Goal: Task Accomplishment & Management: Complete application form

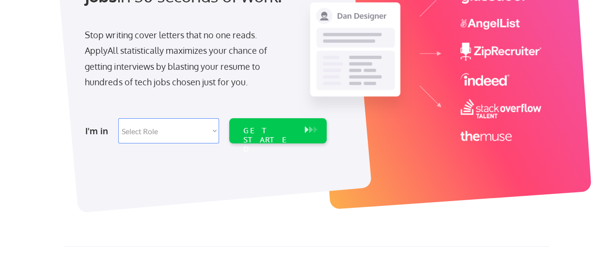
scroll to position [158, 0]
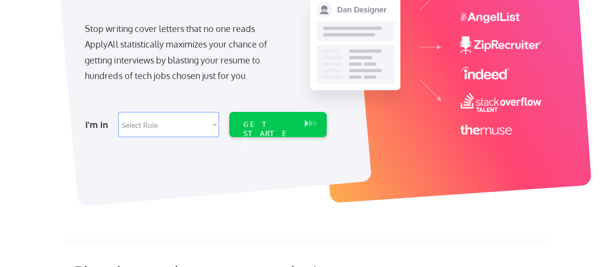
click at [162, 131] on select "Select Role Software Engineering Product Management Customer Success Sales UI/U…" at bounding box center [168, 124] width 101 height 25
select select ""tech_finance_biz_ops_cos""
click at [118, 112] on select "Select Role Software Engineering Product Management Customer Success Sales UI/U…" at bounding box center [168, 124] width 101 height 25
select select ""tech_finance_biz_ops_cos""
click at [272, 126] on div "GET STARTED" at bounding box center [269, 134] width 52 height 28
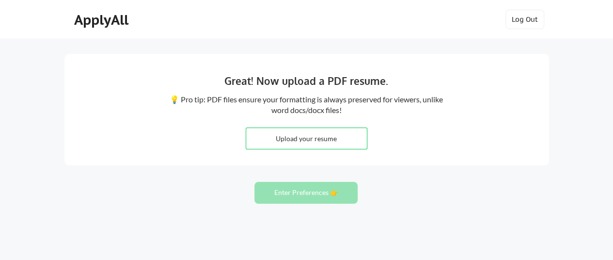
click at [333, 136] on input "file" at bounding box center [306, 138] width 121 height 21
click at [292, 139] on input "file" at bounding box center [306, 138] width 121 height 21
type input "C:\fakepath\Brooke Beasley Resume 2025.pdf"
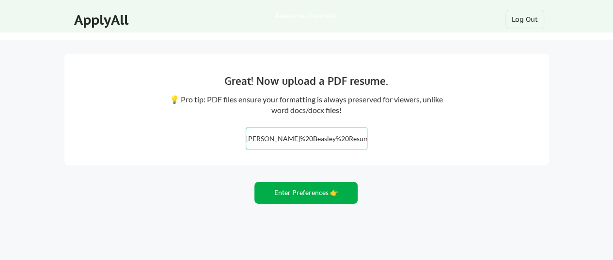
click at [318, 191] on button "Enter Preferences 👉" at bounding box center [305, 193] width 103 height 22
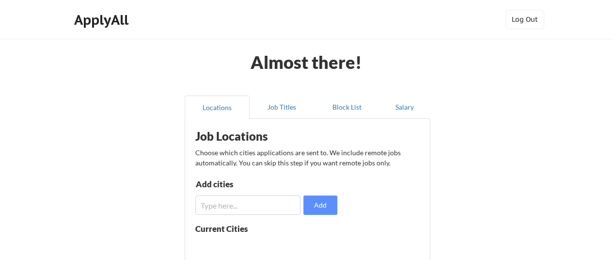
click at [254, 205] on input "input" at bounding box center [248, 204] width 106 height 19
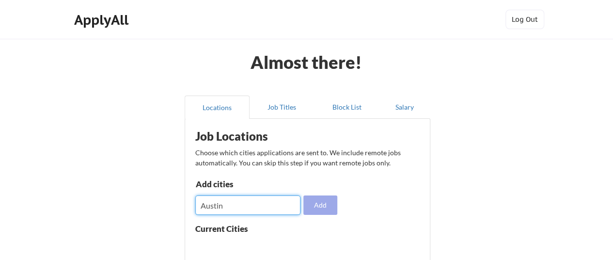
type input "Austin"
click at [325, 206] on button "Add" at bounding box center [320, 204] width 34 height 19
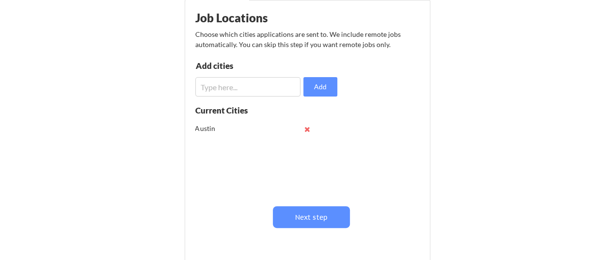
scroll to position [137, 0]
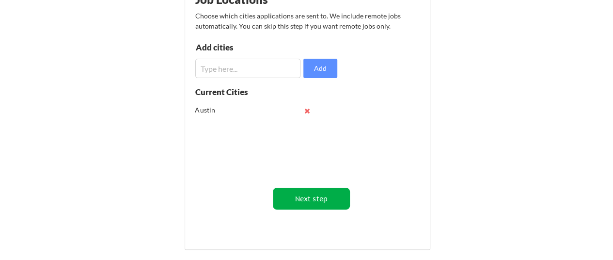
click at [306, 194] on button "Next step" at bounding box center [311, 199] width 77 height 22
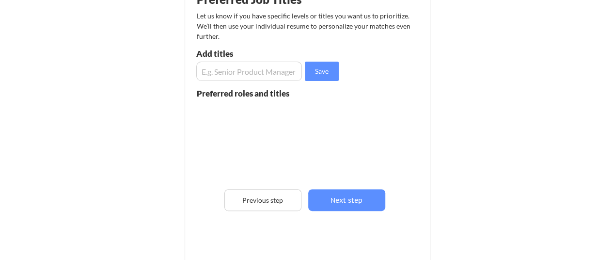
click at [224, 75] on input "input" at bounding box center [249, 71] width 106 height 19
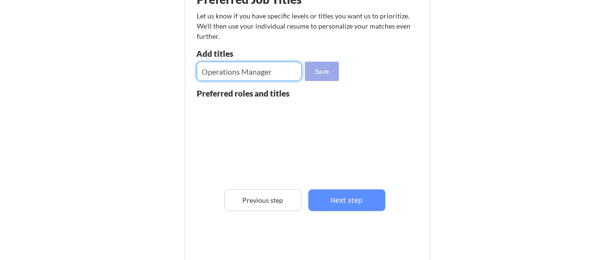
type input "Operations Manager"
click at [310, 70] on button "Save" at bounding box center [322, 71] width 34 height 19
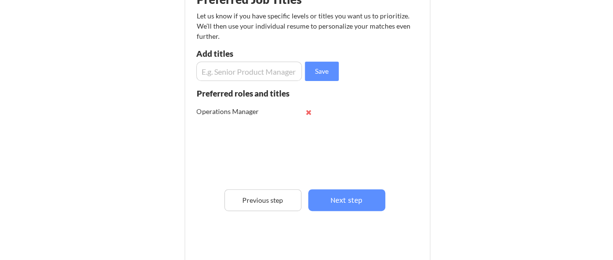
click at [272, 68] on input "input" at bounding box center [249, 71] width 106 height 19
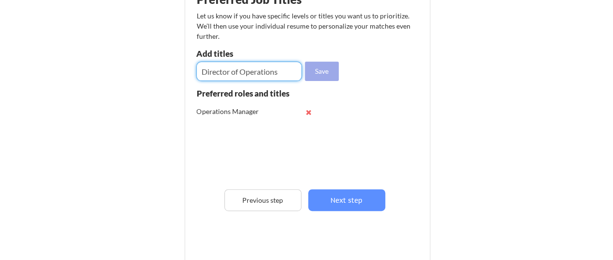
type input "Director of Operations"
click at [320, 67] on button "Save" at bounding box center [322, 71] width 34 height 19
click at [254, 71] on input "input" at bounding box center [249, 71] width 106 height 19
type input "VP of Operations"
click at [327, 74] on button "Save" at bounding box center [322, 71] width 34 height 19
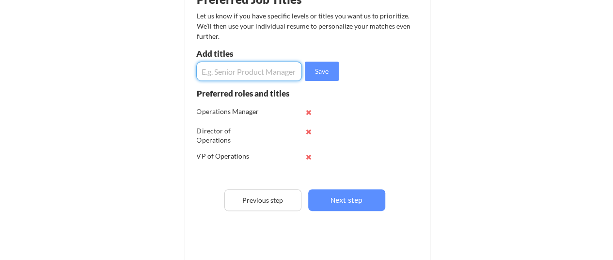
click at [222, 73] on input "input" at bounding box center [249, 71] width 106 height 19
type input "Corporate Events"
click at [321, 71] on button "Save" at bounding box center [322, 71] width 34 height 19
click at [244, 74] on input "input" at bounding box center [249, 71] width 106 height 19
type input "Learning & Development"
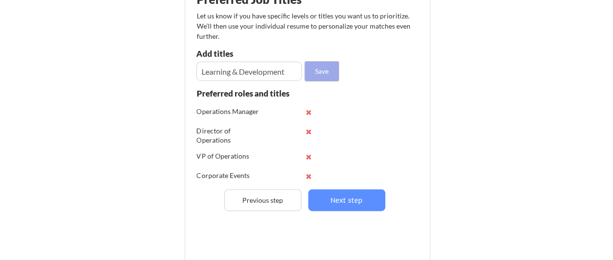
click at [326, 67] on button "Save" at bounding box center [322, 71] width 34 height 19
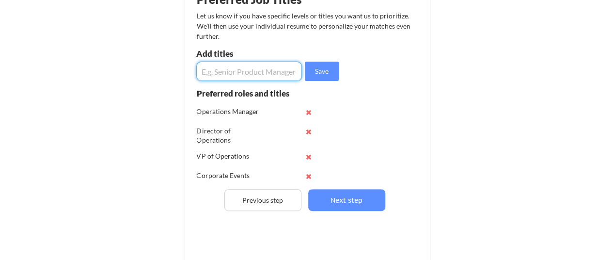
click at [212, 75] on input "input" at bounding box center [249, 71] width 106 height 19
type input "Instructional Designer"
click at [331, 74] on button "Save" at bounding box center [322, 71] width 34 height 19
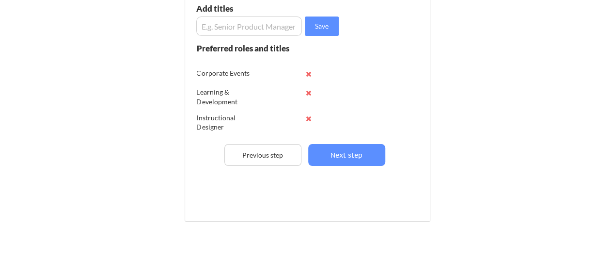
scroll to position [166, 0]
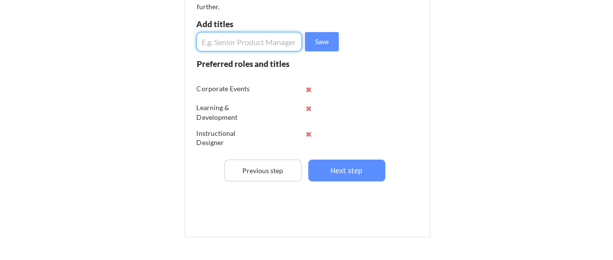
click at [247, 47] on input "input" at bounding box center [249, 41] width 106 height 19
type input "Customer Success Manager"
click at [322, 39] on button "Save" at bounding box center [322, 41] width 34 height 19
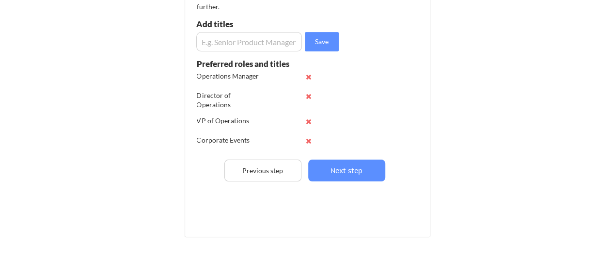
scroll to position [0, 0]
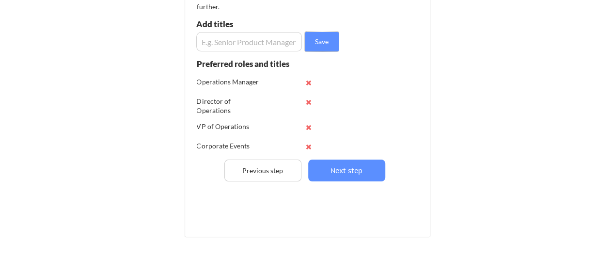
click at [223, 37] on input "input" at bounding box center [249, 41] width 106 height 19
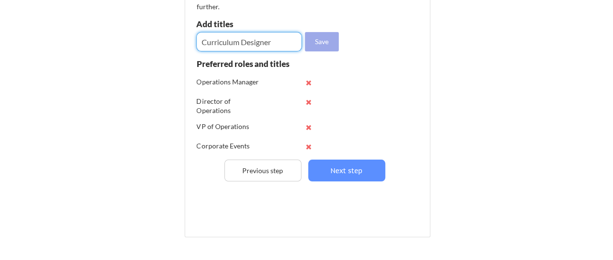
type input "Curriculum Designer"
click at [317, 42] on button "Save" at bounding box center [322, 41] width 34 height 19
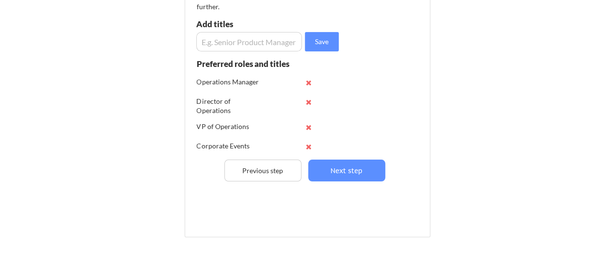
click at [258, 38] on input "input" at bounding box center [249, 41] width 106 height 19
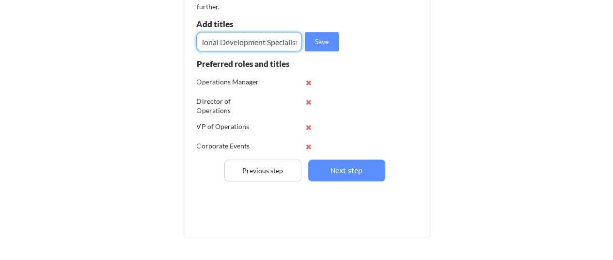
scroll to position [0, 28]
type input "Professional Development Specialist"
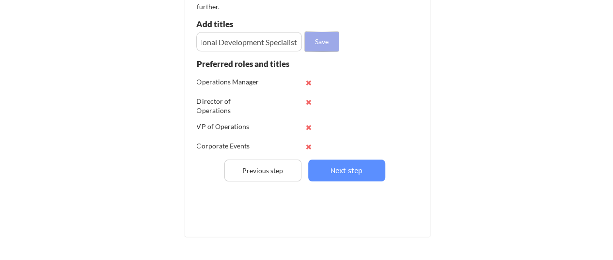
click at [313, 42] on button "Save" at bounding box center [322, 41] width 34 height 19
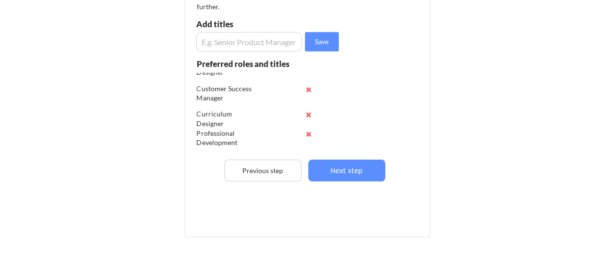
scroll to position [137, 0]
click at [217, 44] on input "input" at bounding box center [249, 41] width 106 height 19
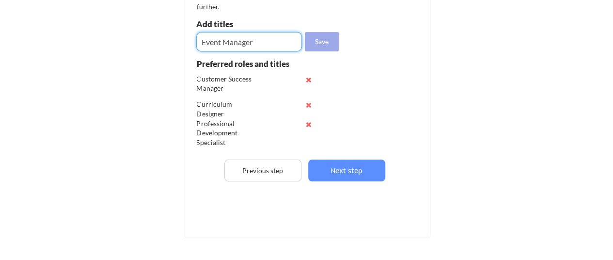
type input "Event Manager"
click at [330, 39] on button "Save" at bounding box center [322, 41] width 34 height 19
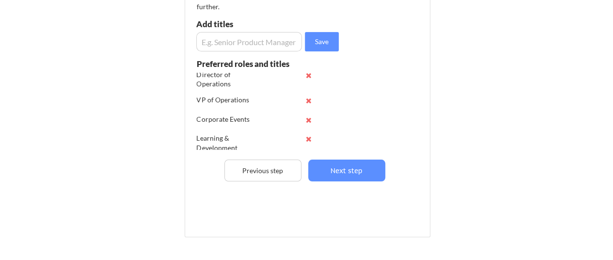
scroll to position [0, 0]
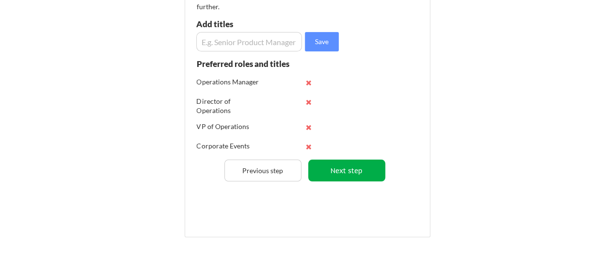
click at [357, 174] on button "Next step" at bounding box center [346, 170] width 77 height 22
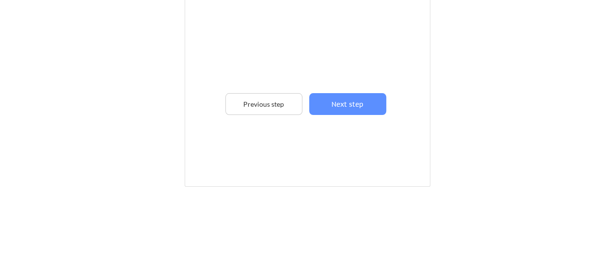
scroll to position [220, 0]
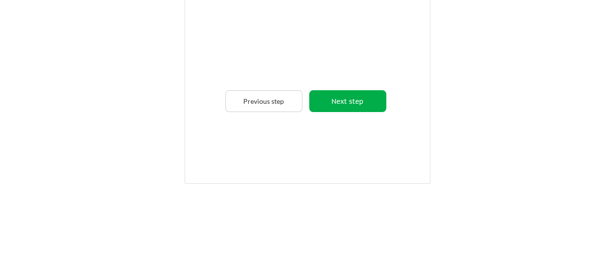
click at [332, 96] on button "Next step" at bounding box center [347, 101] width 77 height 22
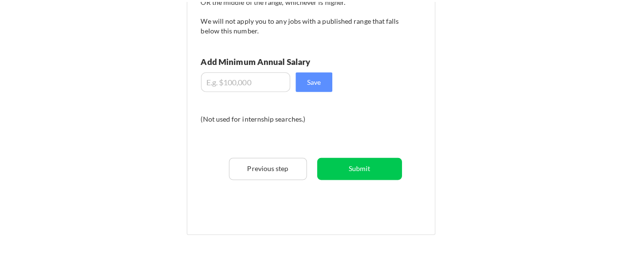
scroll to position [182, 0]
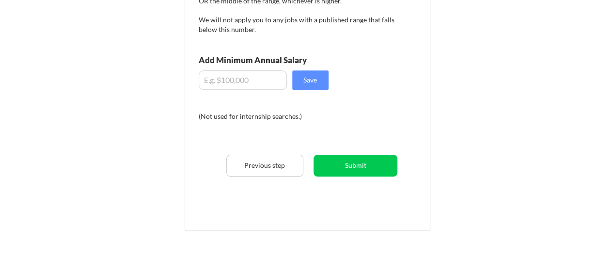
click at [228, 78] on input "input" at bounding box center [243, 79] width 88 height 19
click at [249, 78] on input "input" at bounding box center [243, 79] width 88 height 19
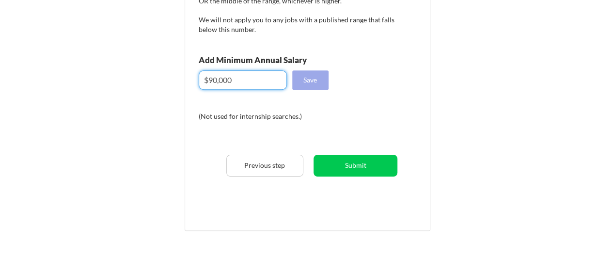
type input "$90,000"
click at [300, 77] on button "Save" at bounding box center [310, 79] width 36 height 19
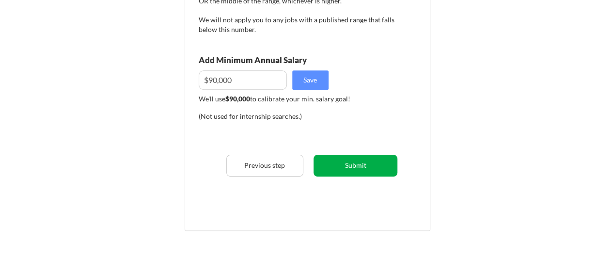
click at [353, 160] on button "Submit" at bounding box center [356, 166] width 84 height 22
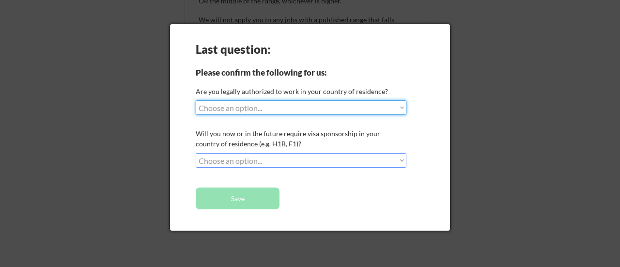
click at [243, 108] on select "Choose an option... Yes, I am a [DEMOGRAPHIC_DATA] Citizen Yes, I am a [DEMOGRA…" at bounding box center [301, 107] width 211 height 15
select select ""yes__i_am_a_[DEMOGRAPHIC_DATA]""
click at [196, 100] on select "Choose an option... Yes, I am a [DEMOGRAPHIC_DATA] Citizen Yes, I am a [DEMOGRA…" at bounding box center [301, 107] width 211 height 15
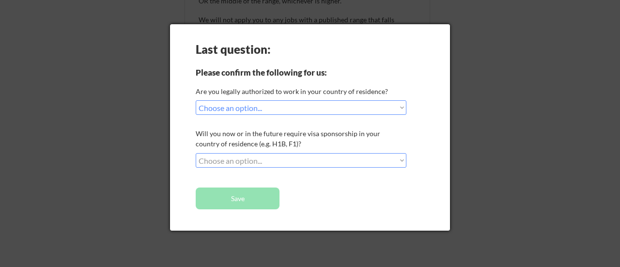
click at [237, 161] on select "Choose an option... No, I will not need sponsorship Yes, I will need sponsorship" at bounding box center [301, 160] width 211 height 15
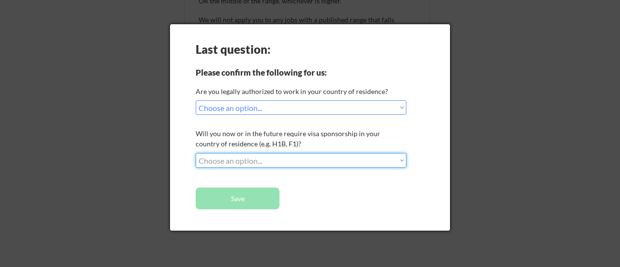
select select ""no__i_will_not_need_sponsorship""
click at [196, 153] on select "Choose an option... No, I will not need sponsorship Yes, I will need sponsorship" at bounding box center [301, 160] width 211 height 15
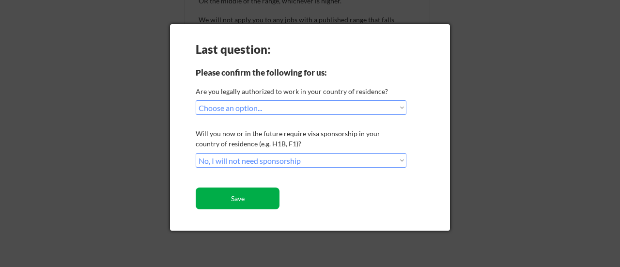
click at [230, 195] on button "Save" at bounding box center [238, 199] width 84 height 22
